Goal: Task Accomplishment & Management: Manage account settings

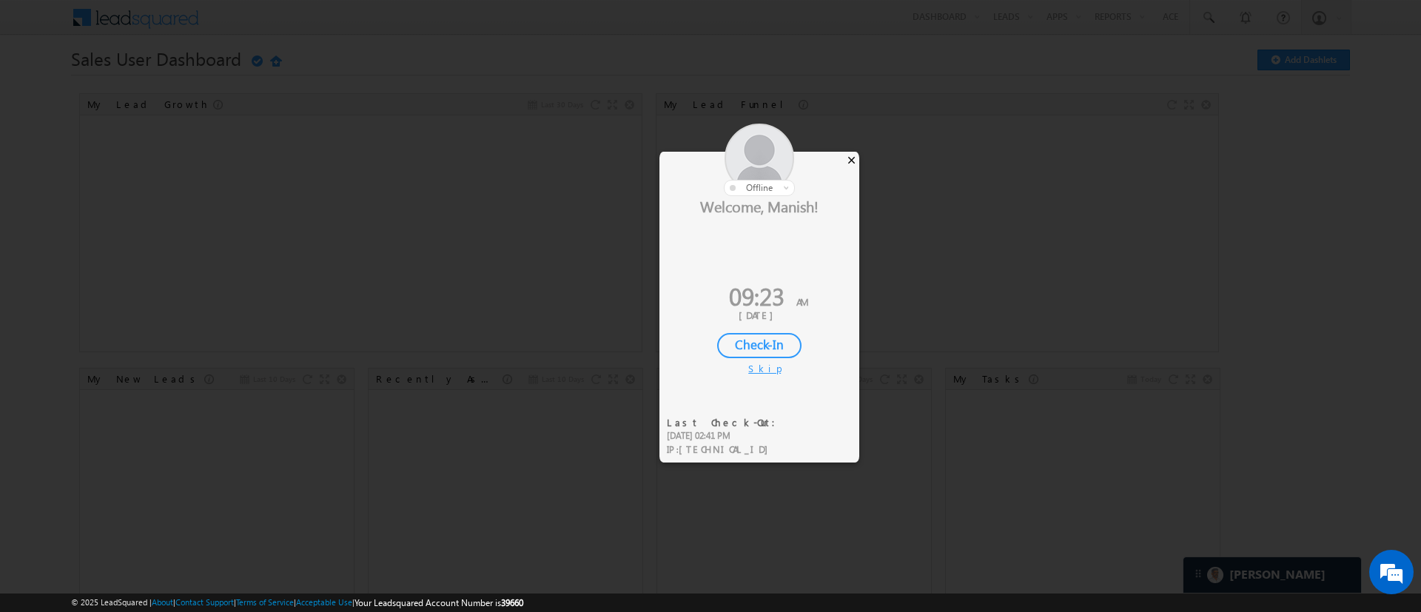
click at [849, 159] on div "×" at bounding box center [852, 160] width 16 height 16
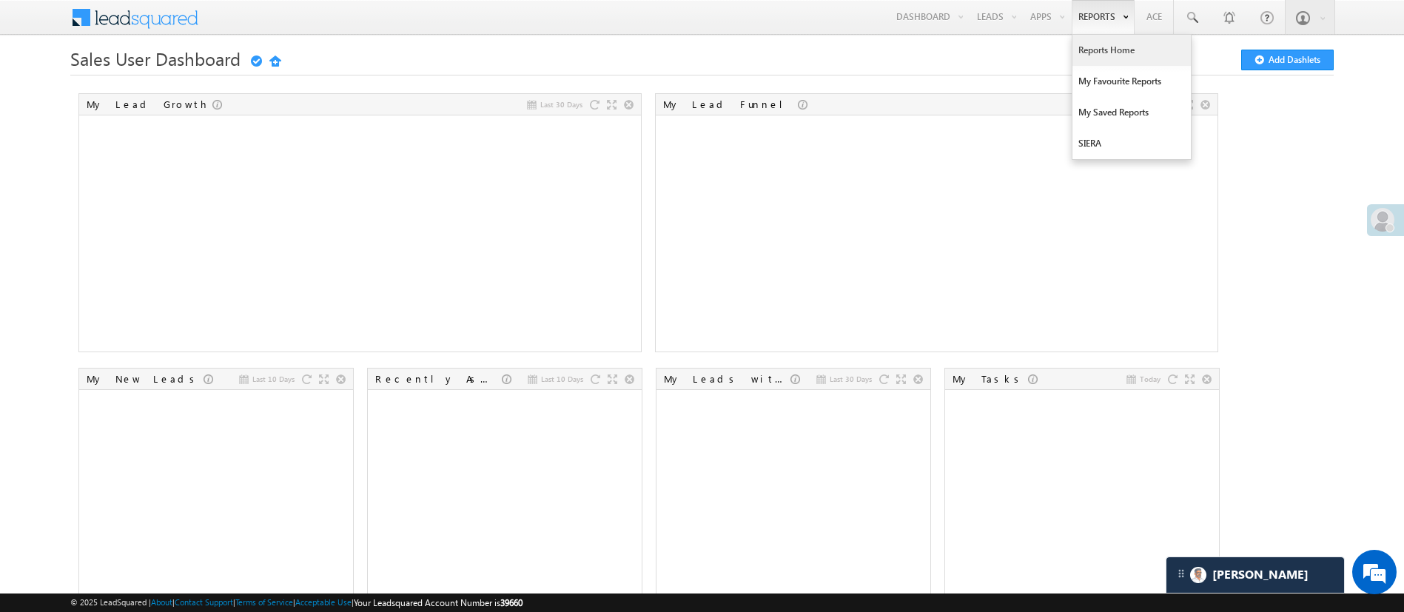
click at [946, 50] on link "Reports Home" at bounding box center [1131, 50] width 118 height 31
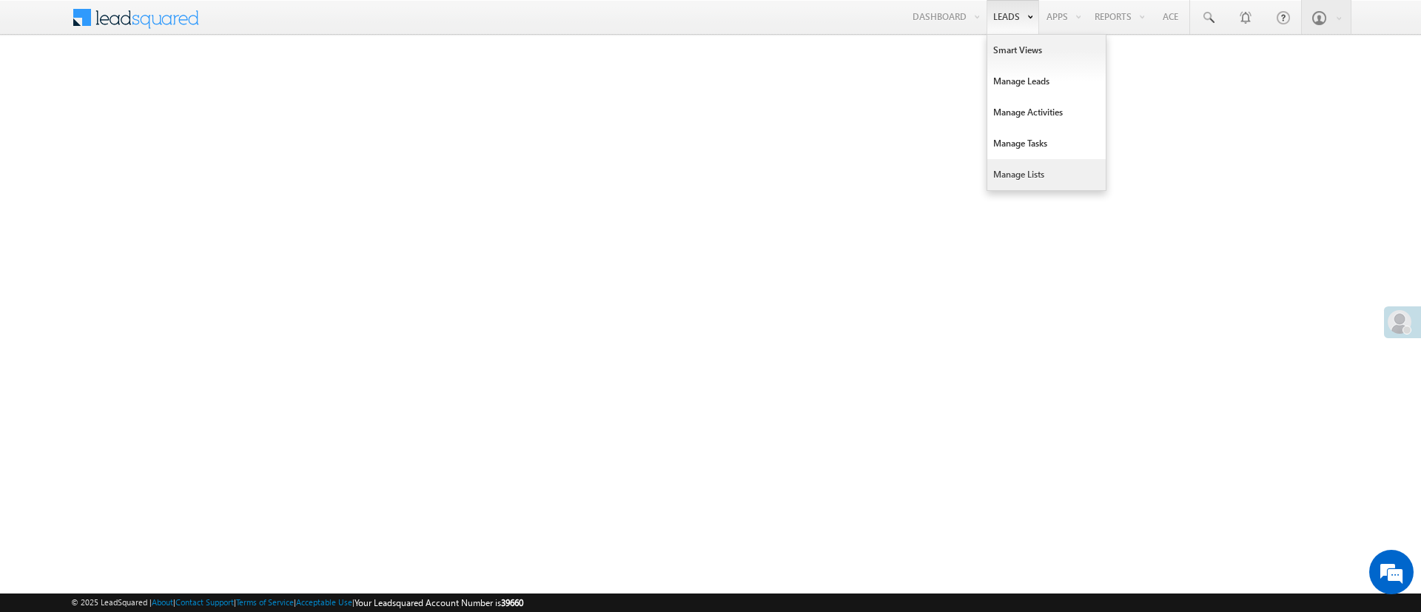
click at [1031, 173] on link "Manage Lists" at bounding box center [1046, 174] width 118 height 31
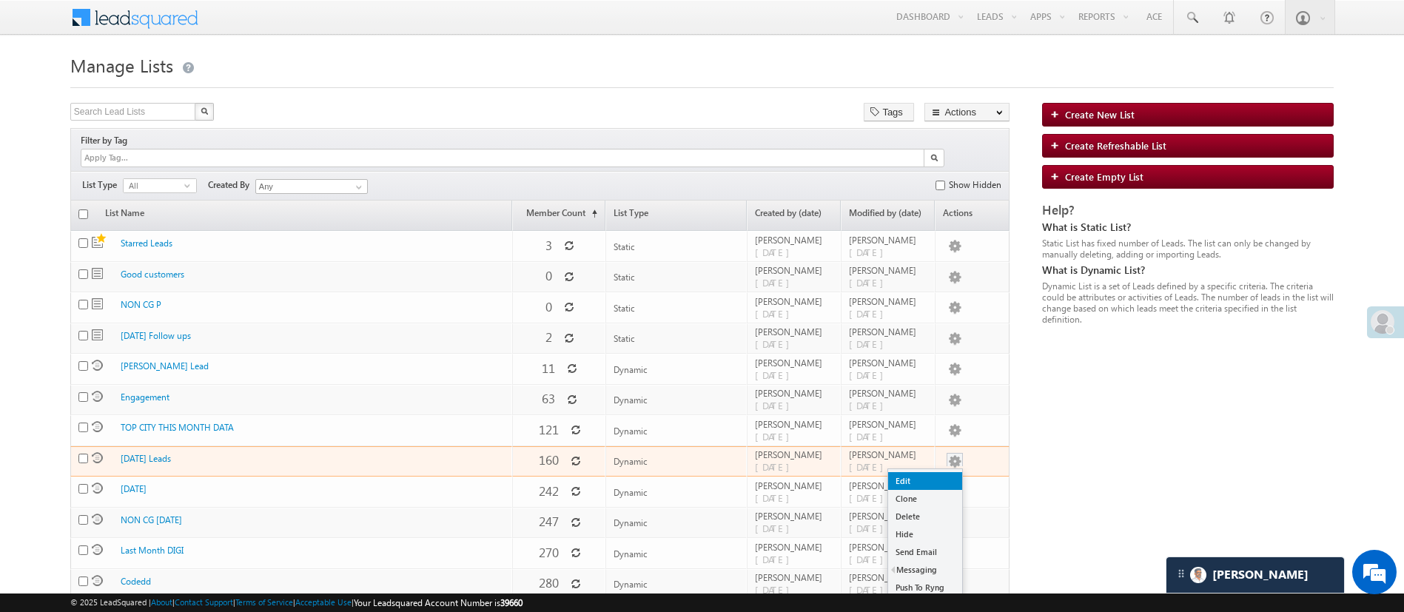
click at [926, 472] on link "Edit" at bounding box center [925, 481] width 74 height 18
checkbox input "true"
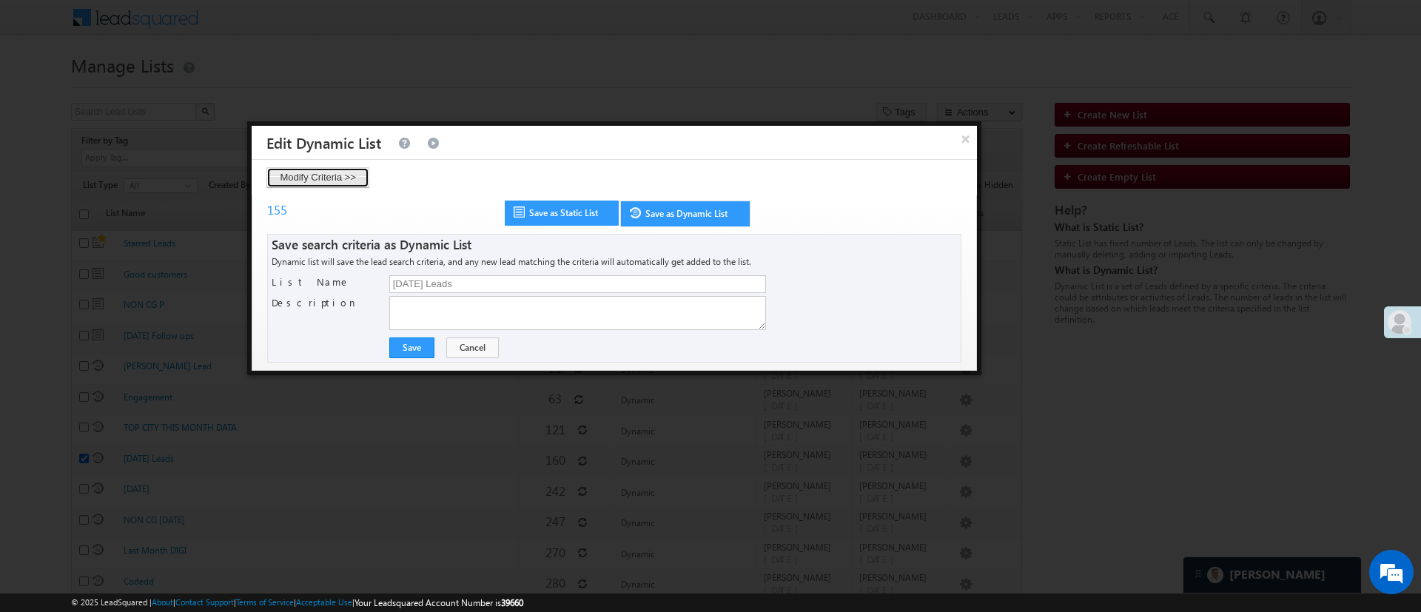
click at [340, 179] on button "Modify Criteria >>" at bounding box center [317, 177] width 103 height 21
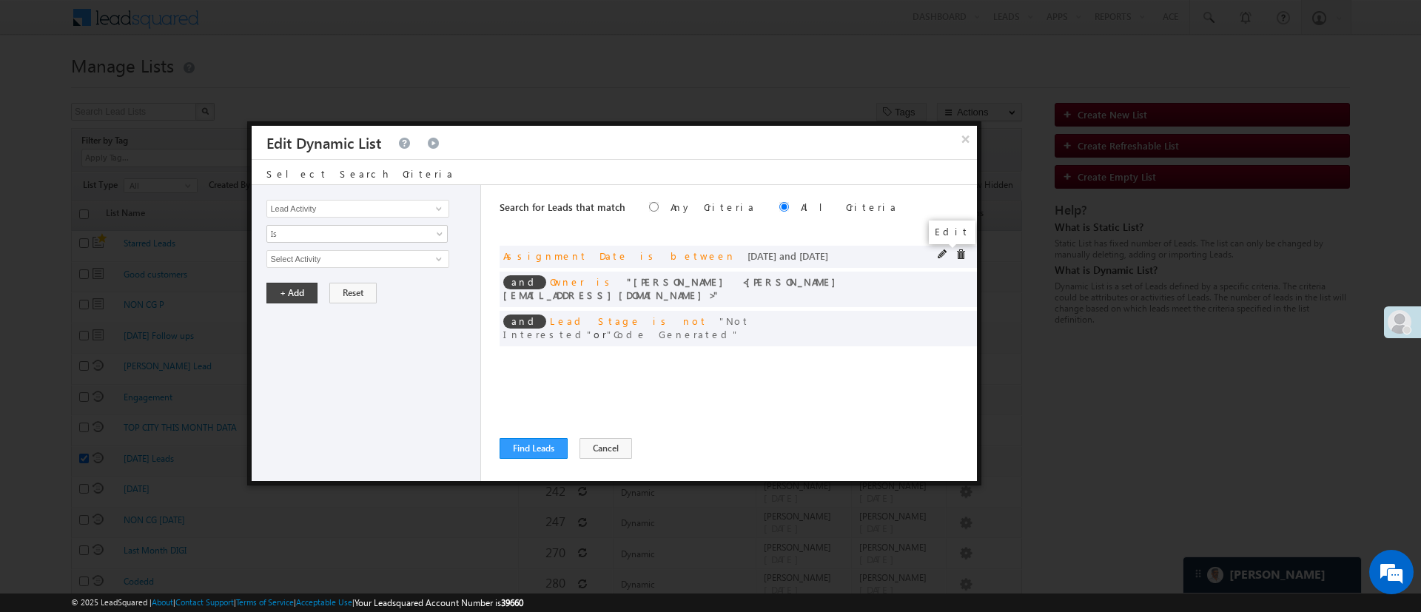
click at [941, 252] on span at bounding box center [943, 254] width 10 height 10
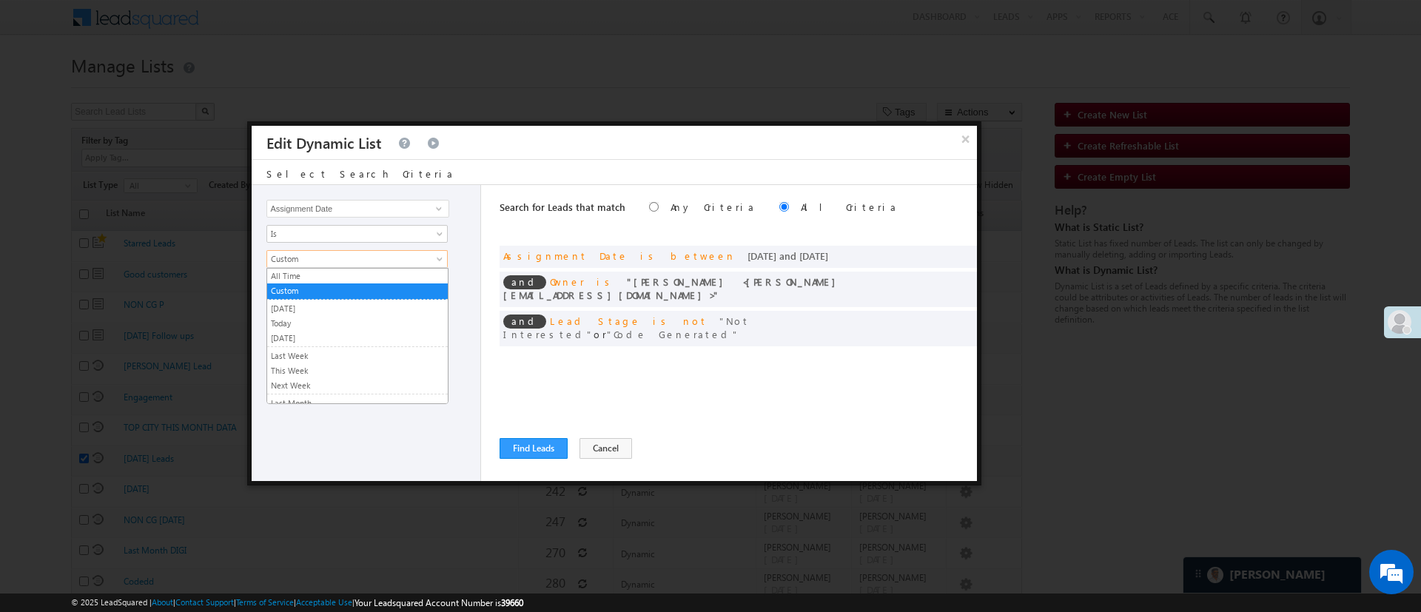
click at [355, 256] on span "Custom" at bounding box center [347, 258] width 161 height 13
click at [348, 306] on link "Yesterday" at bounding box center [357, 308] width 181 height 13
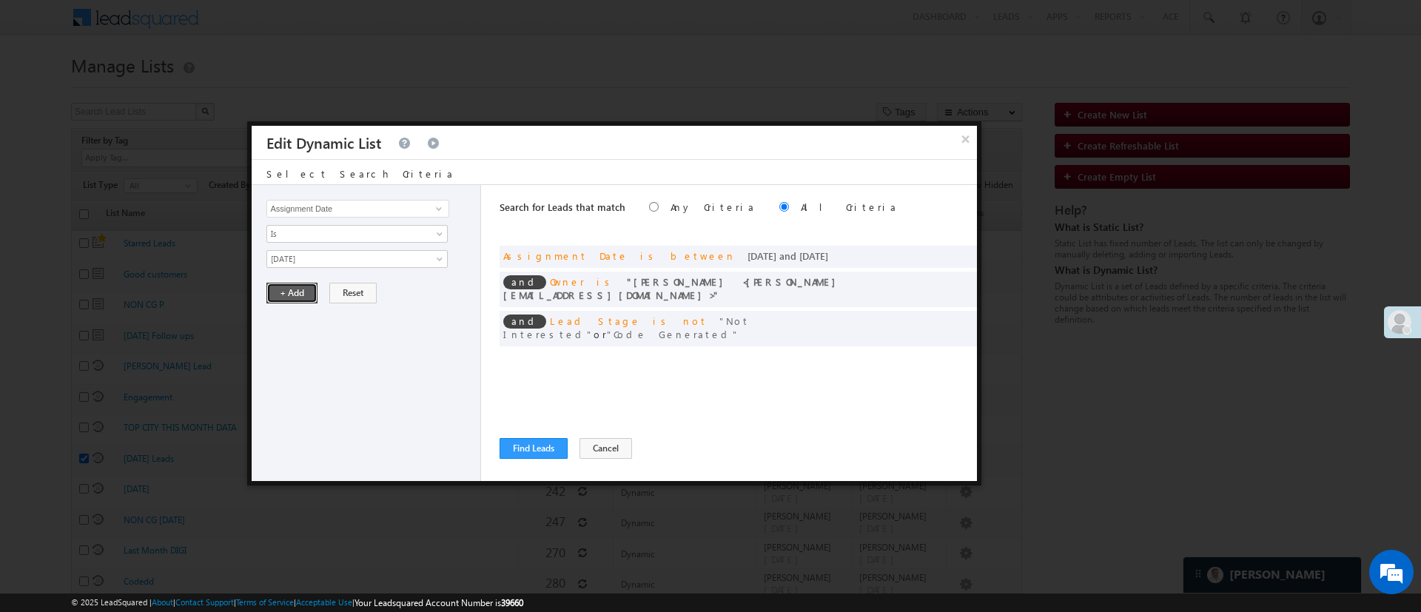
click at [291, 290] on button "+ Add" at bounding box center [291, 293] width 51 height 21
click at [938, 282] on span at bounding box center [943, 280] width 10 height 10
click at [414, 254] on span "MohammedSohail S" at bounding box center [351, 259] width 168 height 16
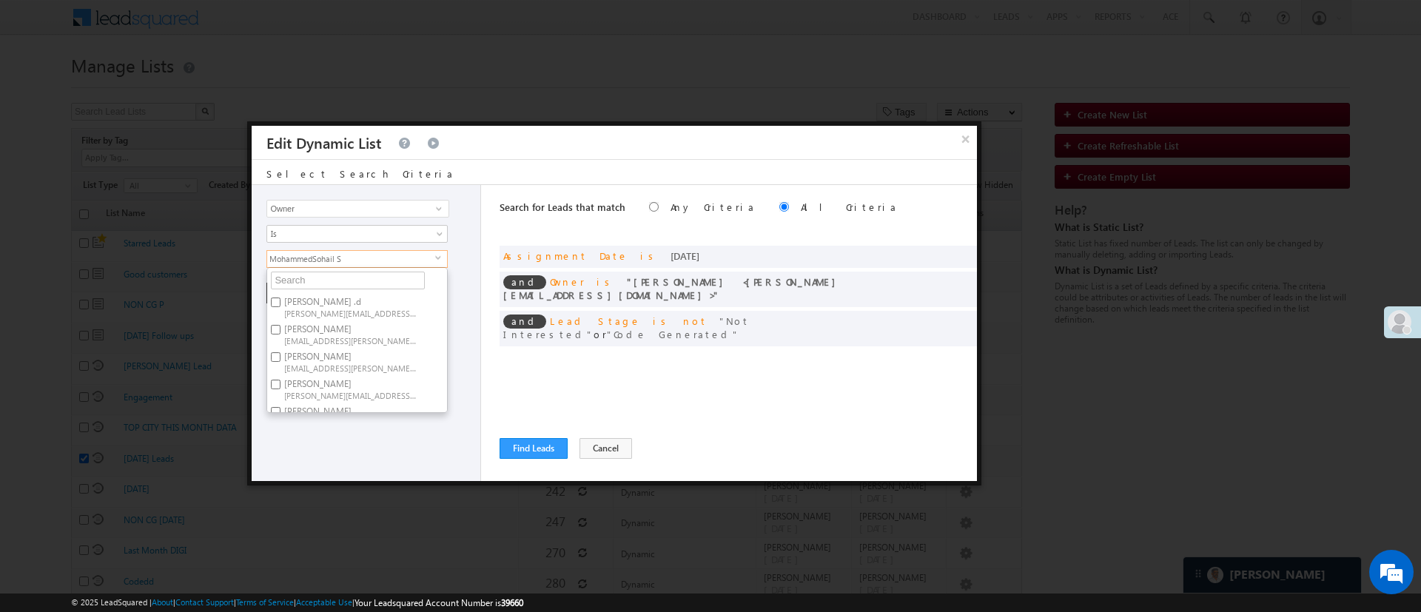
click at [348, 336] on span "Anuj.Rajak@angelbroking.com" at bounding box center [350, 339] width 133 height 11
click at [280, 334] on input "Anuj Rajak Anuj.Rajak@angelbroking.com" at bounding box center [276, 330] width 10 height 10
checkbox input "true"
click at [355, 310] on span "Aakansha.D@angelbroking.com" at bounding box center [350, 312] width 133 height 11
click at [280, 307] on input "Aakansha .d Aakansha.D@angelbroking.com" at bounding box center [276, 302] width 10 height 10
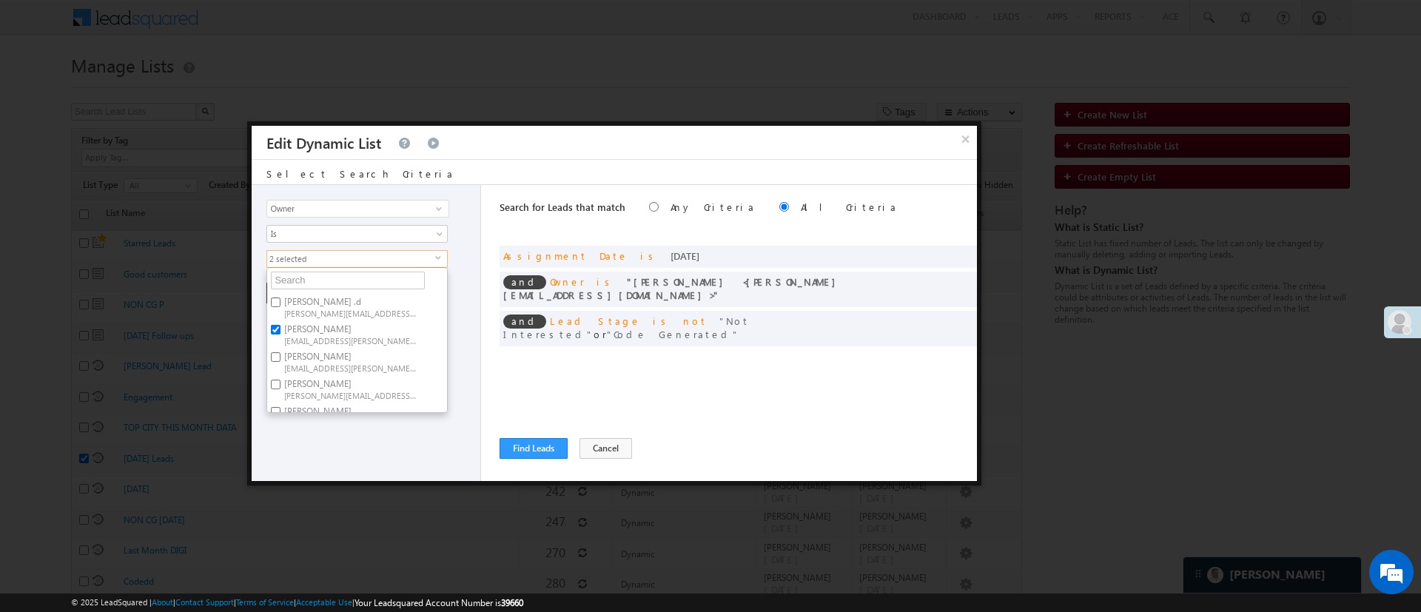
checkbox input "true"
click at [360, 284] on span "HIMANSHU.SHARMA@ANGELBROKING.COM" at bounding box center [350, 283] width 133 height 11
click at [280, 278] on input "Himanshu Sharma HIMANSHU.SHARMA@ANGELBROKING.COM" at bounding box center [276, 274] width 10 height 10
checkbox input "true"
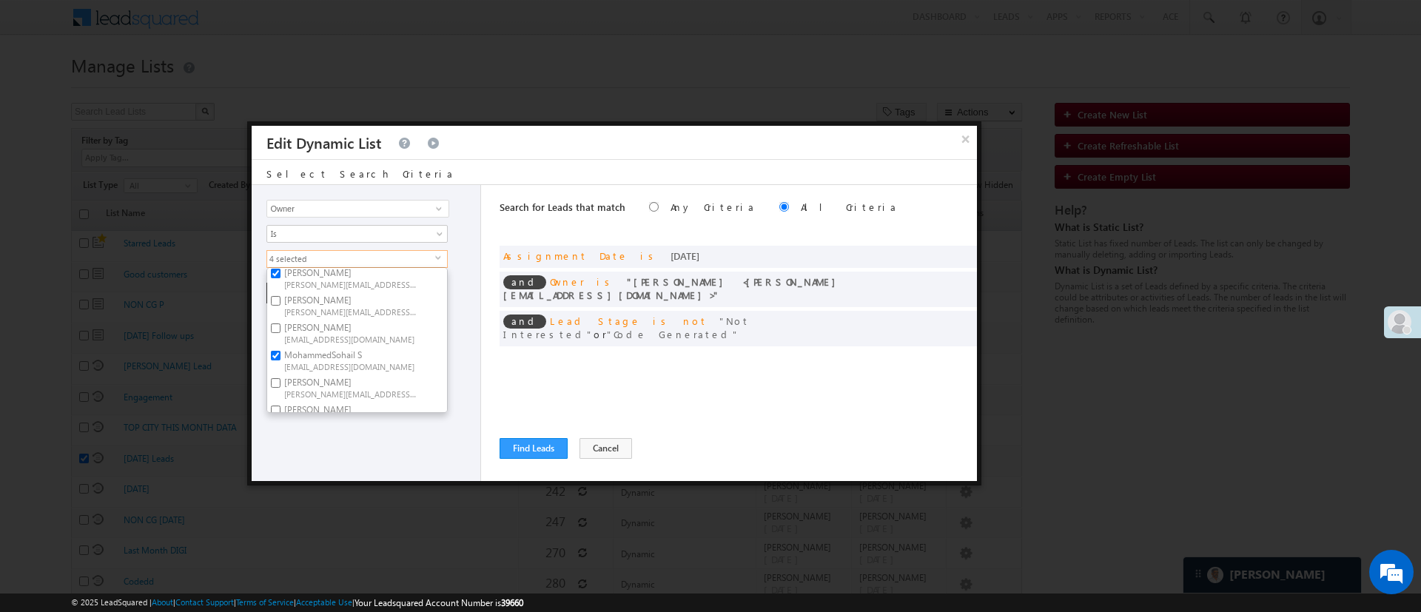
click at [351, 307] on span "Lavisha.Gautam@angelbroking.com" at bounding box center [350, 311] width 133 height 11
click at [280, 306] on input "Lavisha Gautam Lavisha.Gautam@angelbroking.com" at bounding box center [276, 301] width 10 height 10
checkbox input "true"
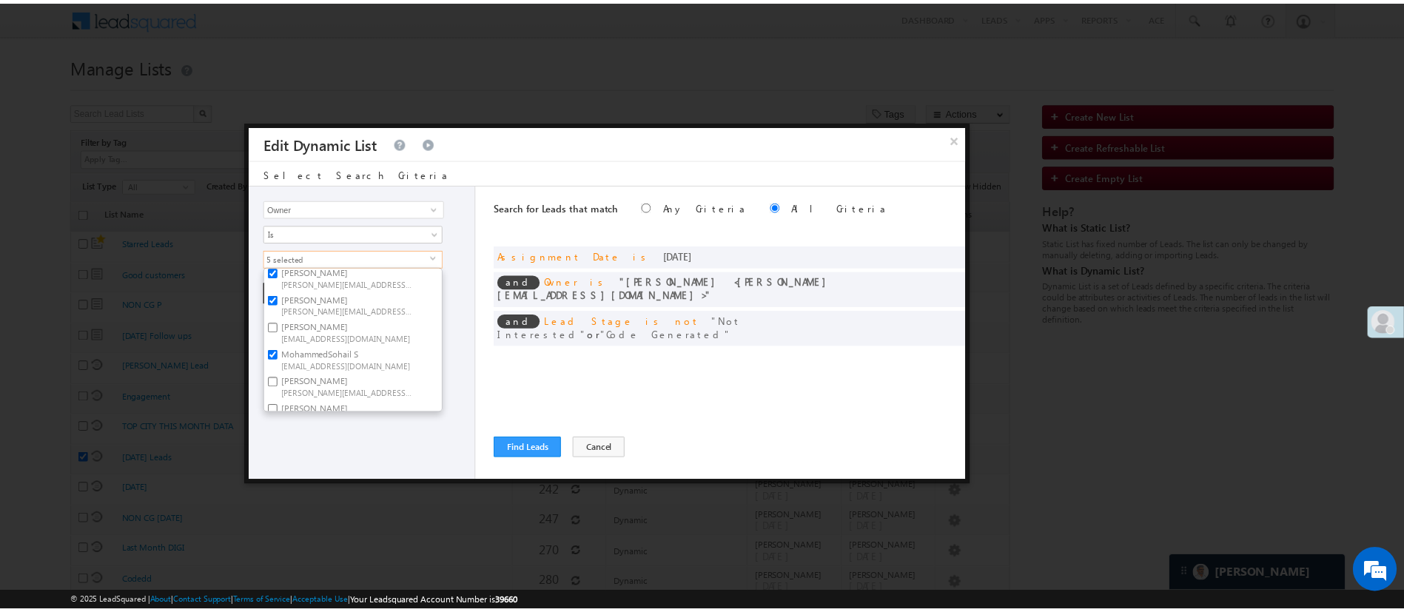
scroll to position [222, 0]
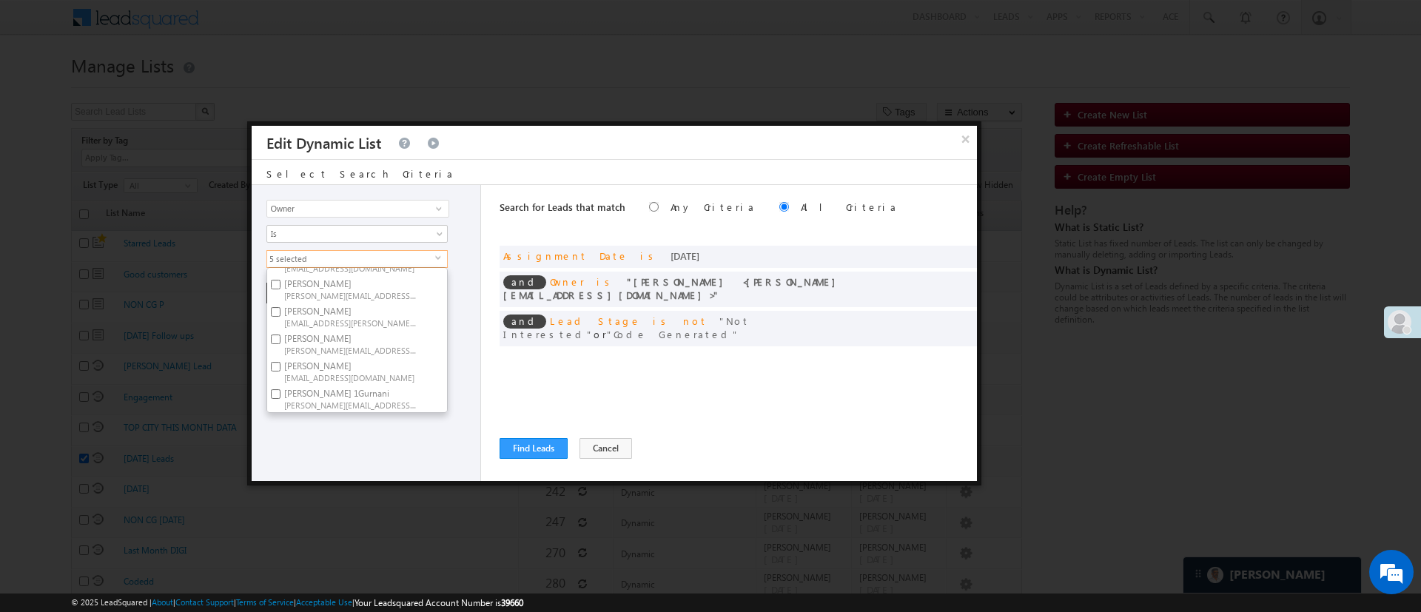
click at [391, 330] on label "NIRAj SURYAWANSHI NIRAJ.SURYAWANSHI@angelbroking.com" at bounding box center [349, 343] width 165 height 27
click at [280, 334] on input "NIRAj SURYAWANSHI NIRAJ.SURYAWANSHI@angelbroking.com" at bounding box center [276, 339] width 10 height 10
checkbox input "true"
click at [366, 385] on label "Ujjwal 1Gurnani Ujjwal.1Gurnani@angelbroking.com" at bounding box center [349, 398] width 165 height 27
click at [280, 389] on input "Ujjwal 1Gurnani Ujjwal.1Gurnani@angelbroking.com" at bounding box center [276, 394] width 10 height 10
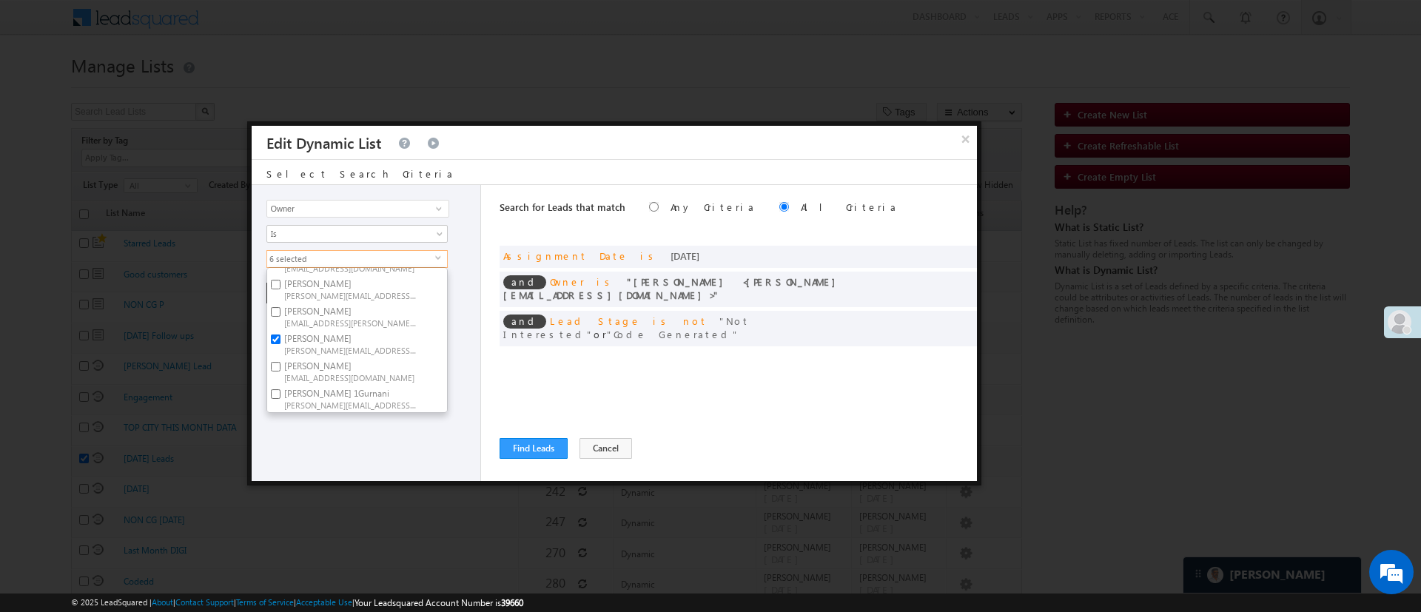
checkbox input "true"
click at [400, 420] on div "Lead Activity Task Sales Group Prospect Id WA Last Message Timestamp 4th Day Di…" at bounding box center [366, 333] width 229 height 296
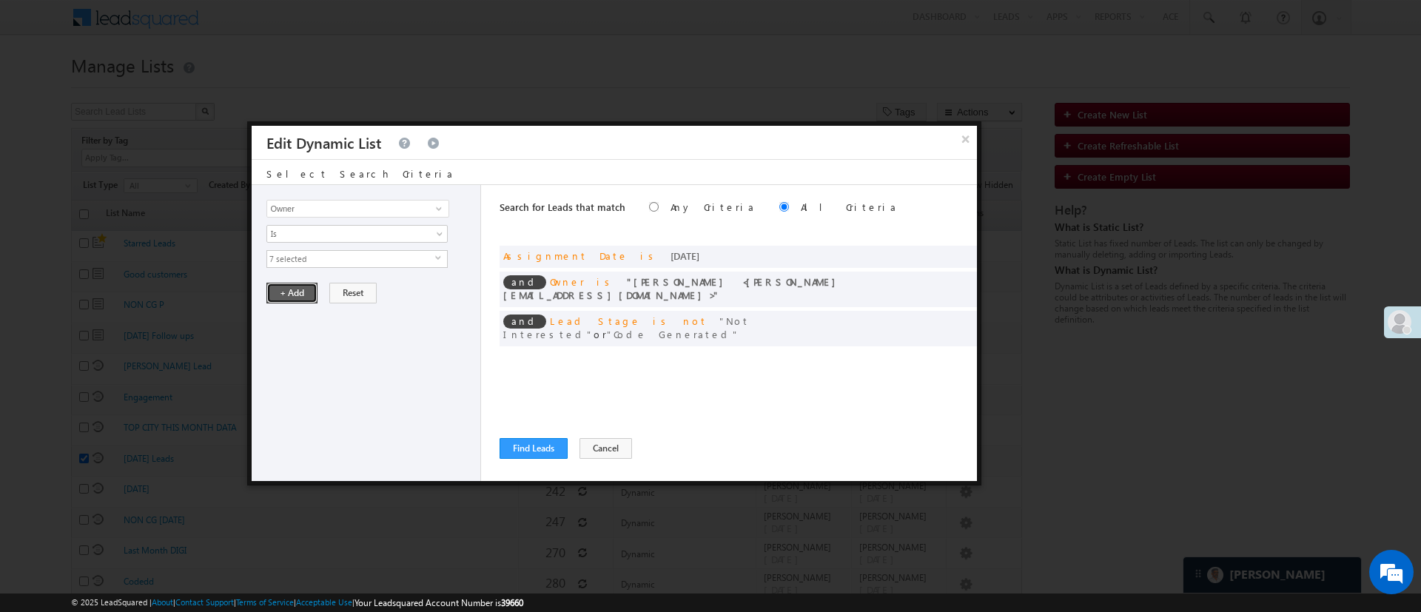
click at [302, 295] on button "+ Add" at bounding box center [291, 293] width 51 height 21
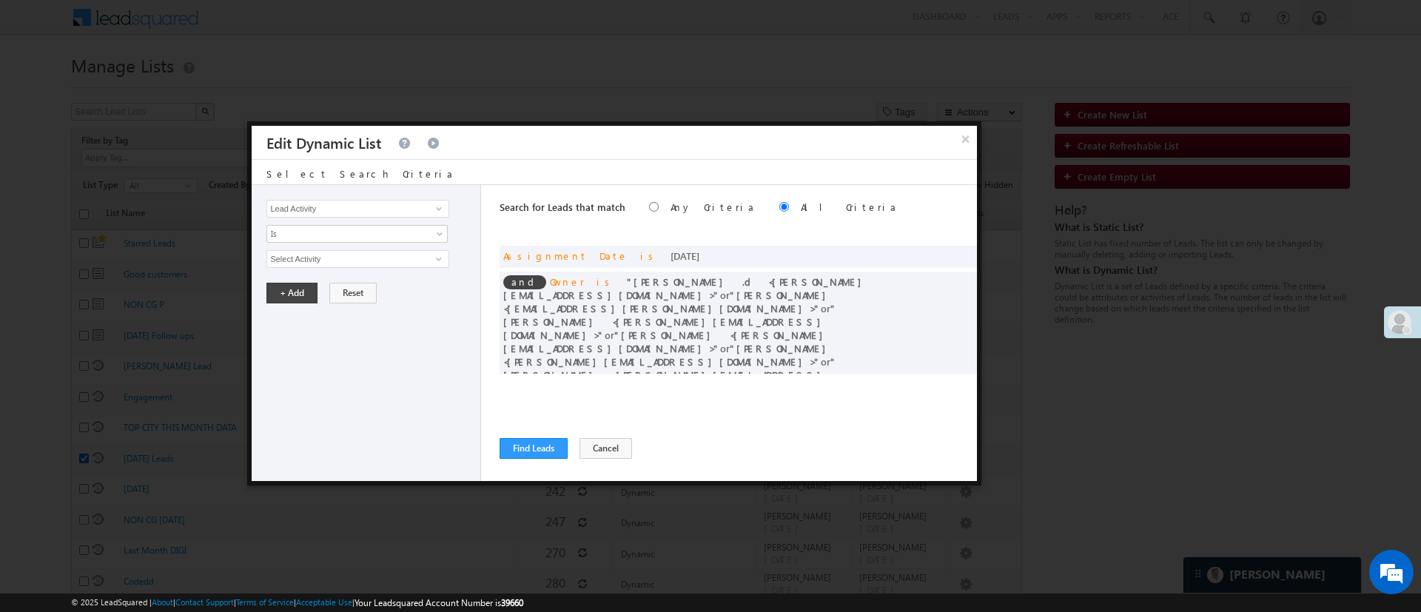
click at [498, 443] on div "Lead Activity Task Sales Group Prospect Id WA Last Message Timestamp 4th Day Di…" at bounding box center [614, 333] width 725 height 296
click at [531, 447] on button "Find Leads" at bounding box center [533, 448] width 68 height 21
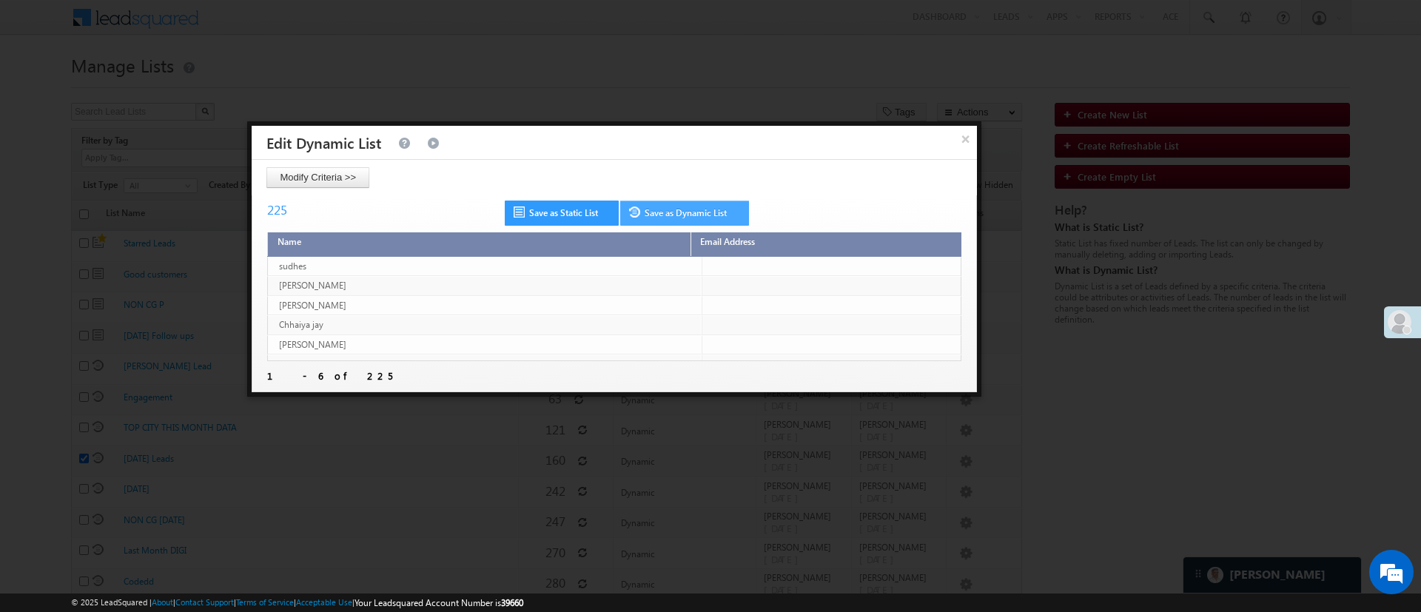
click at [687, 214] on link "Save as Dynamic List" at bounding box center [684, 213] width 129 height 25
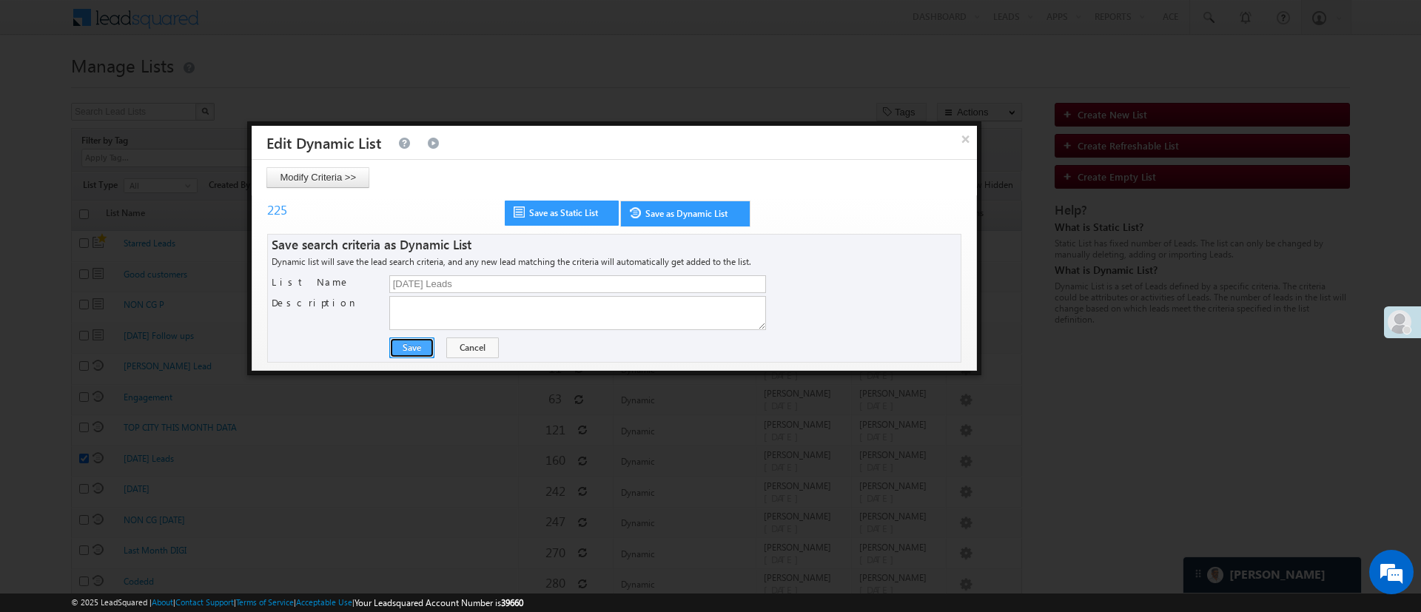
click at [414, 351] on button "Save" at bounding box center [411, 347] width 45 height 21
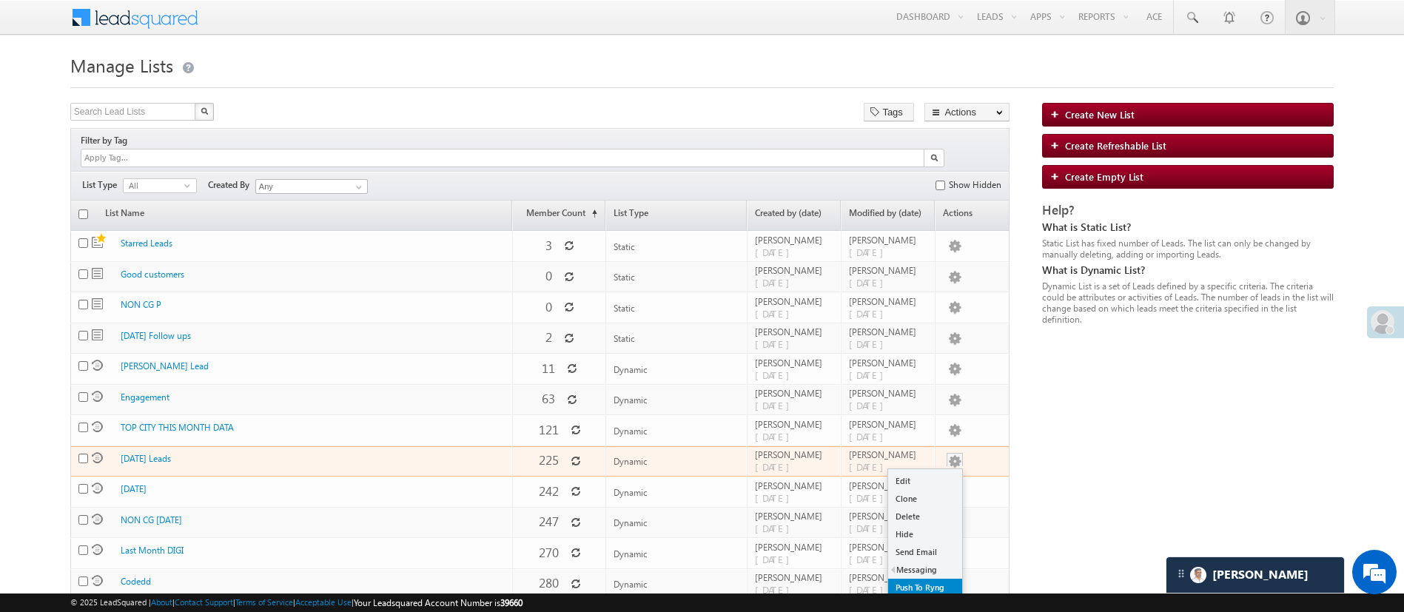
click at [929, 579] on link "Push To Ryng" at bounding box center [925, 588] width 74 height 18
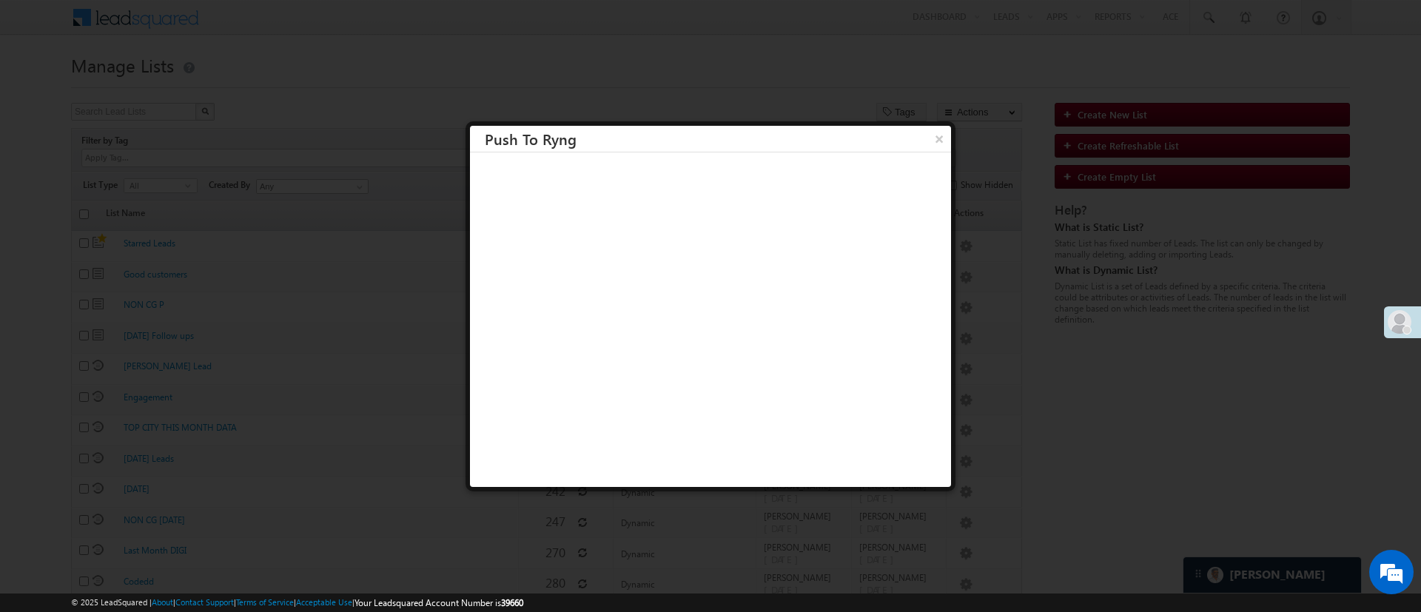
click at [906, 143] on h3 "Push To Ryng" at bounding box center [718, 139] width 466 height 26
click at [926, 147] on button "×" at bounding box center [938, 139] width 24 height 26
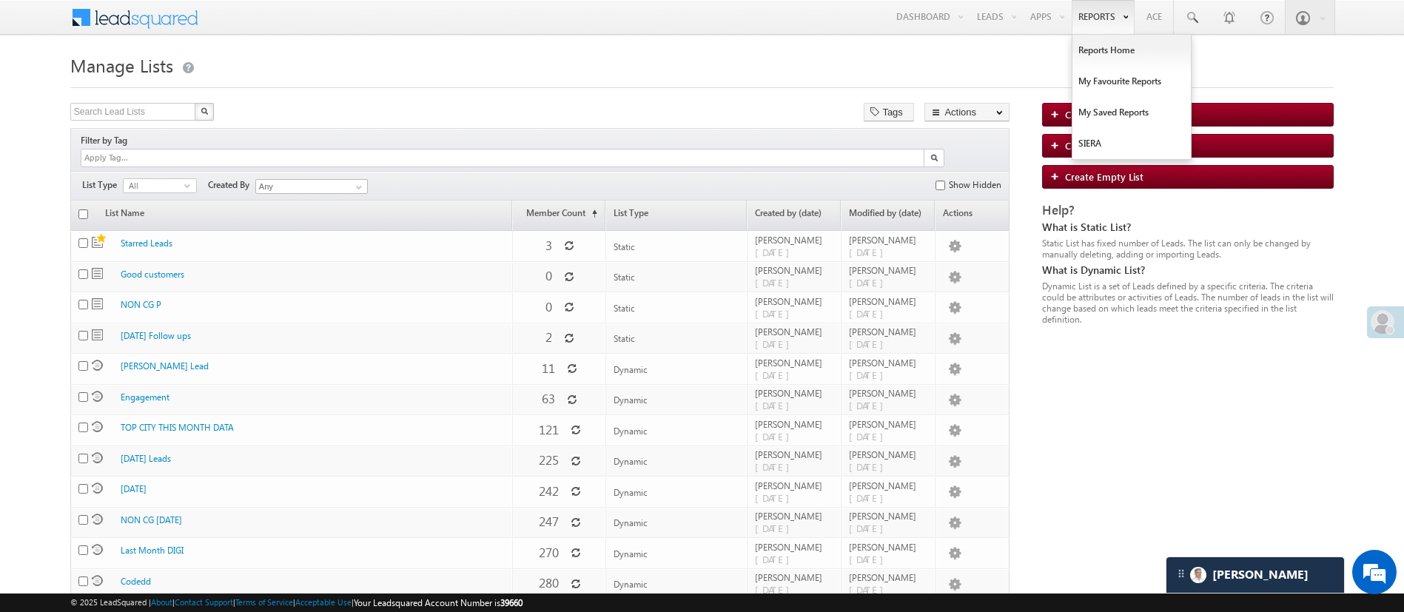
click at [1111, 24] on link "Reports" at bounding box center [1102, 17] width 63 height 34
click at [1110, 45] on link "Reports Home" at bounding box center [1131, 50] width 118 height 31
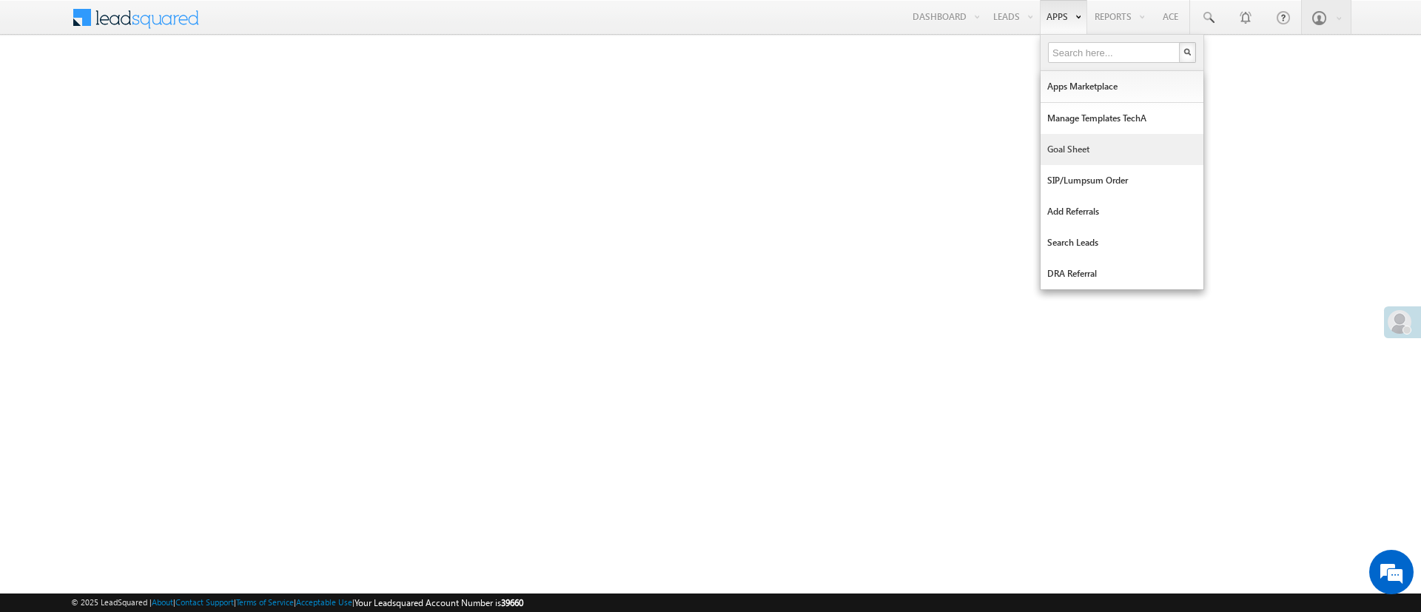
click at [1086, 153] on link "Goal Sheet" at bounding box center [1121, 149] width 163 height 31
